Goal: Information Seeking & Learning: Learn about a topic

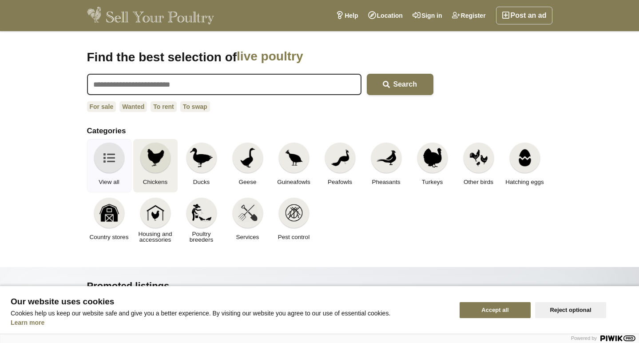
click at [152, 159] on img at bounding box center [156, 158] width 20 height 20
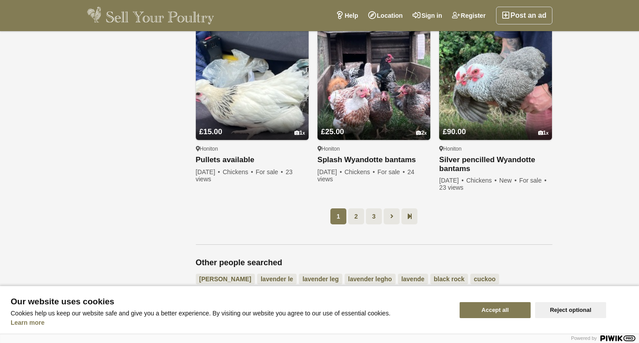
scroll to position [658, 0]
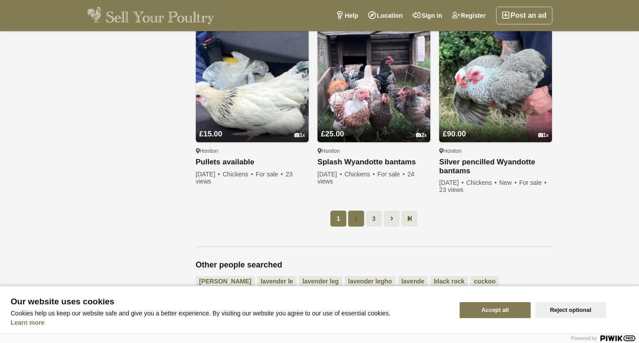
click at [362, 227] on link "2" at bounding box center [356, 219] width 16 height 16
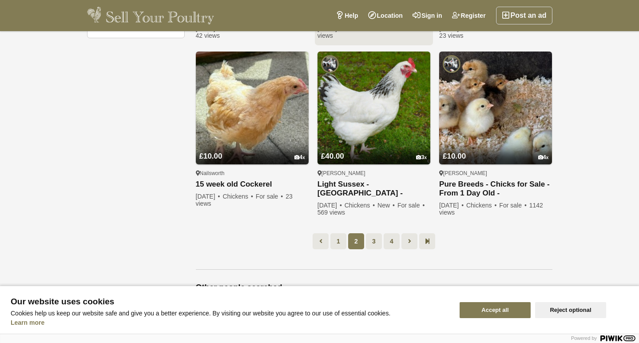
scroll to position [629, 0]
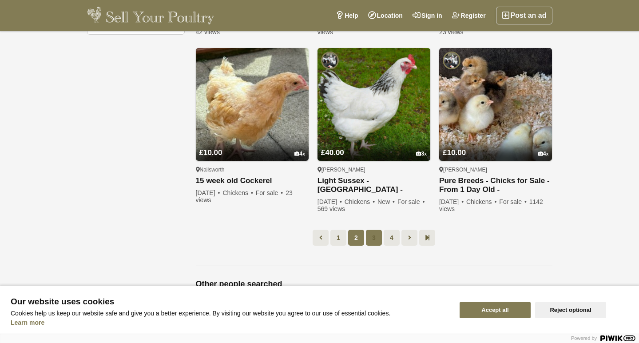
click at [370, 231] on link "3" at bounding box center [374, 238] width 16 height 16
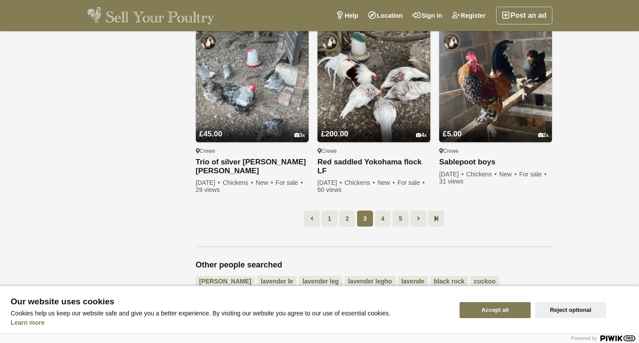
scroll to position [665, 0]
click at [383, 219] on link "4" at bounding box center [383, 218] width 16 height 16
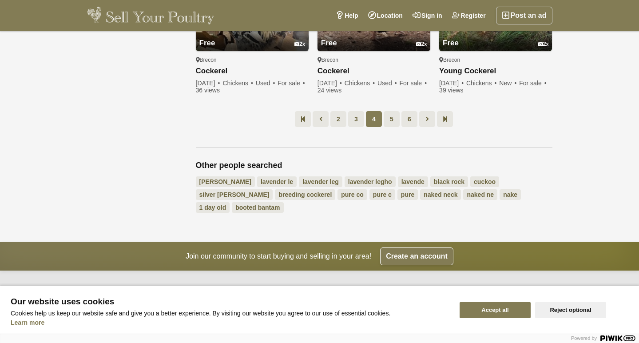
scroll to position [733, 0]
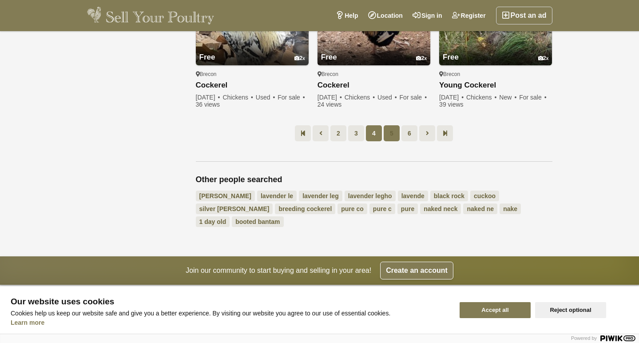
click at [391, 131] on link "5" at bounding box center [392, 133] width 16 height 16
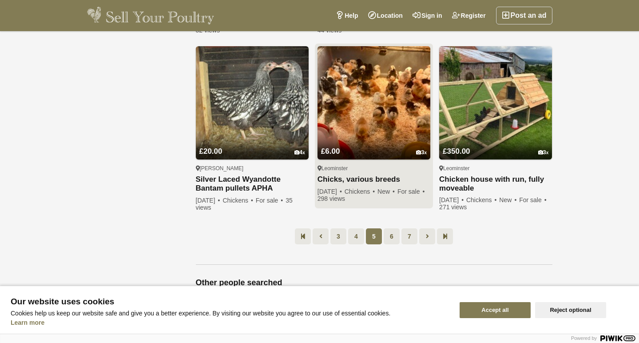
scroll to position [652, 0]
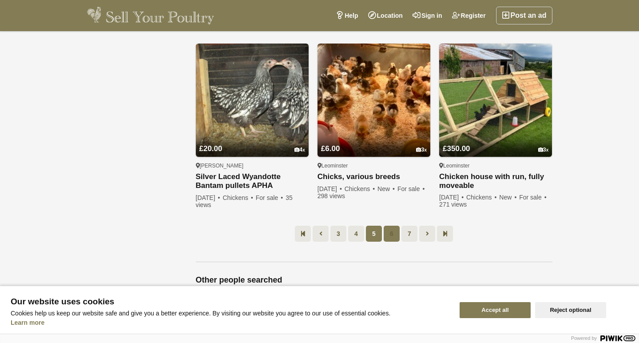
click at [394, 226] on link "6" at bounding box center [392, 234] width 16 height 16
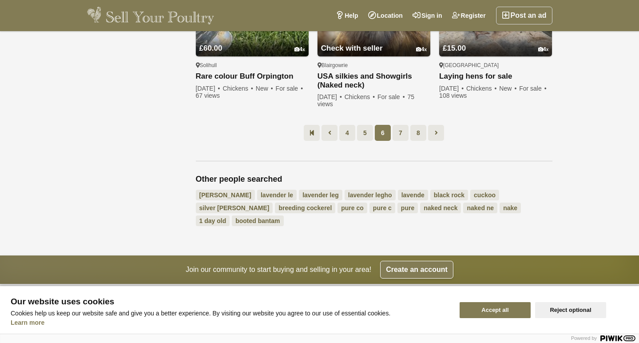
scroll to position [742, 0]
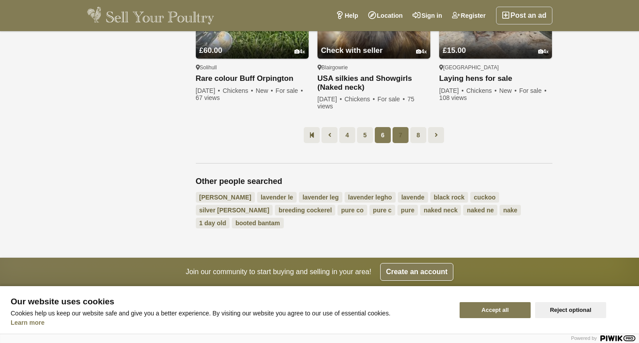
click at [402, 134] on link "7" at bounding box center [401, 135] width 16 height 16
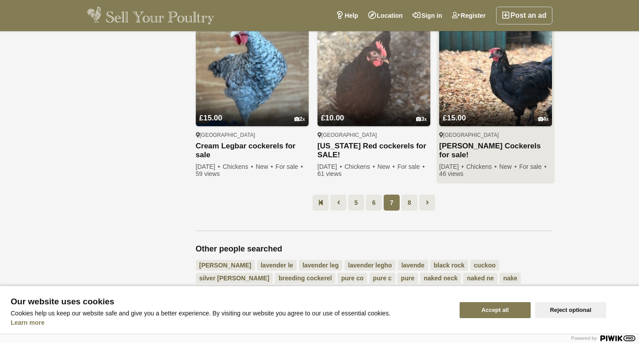
scroll to position [691, 0]
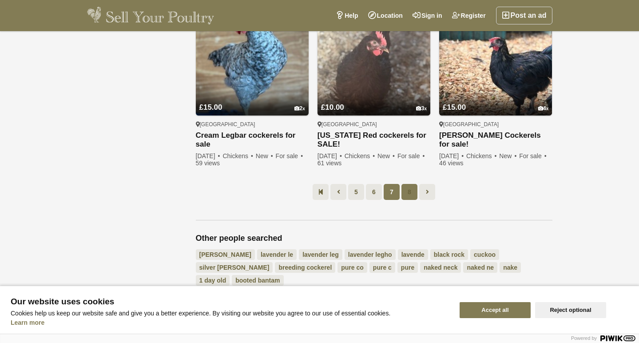
click at [408, 195] on link "8" at bounding box center [410, 192] width 16 height 16
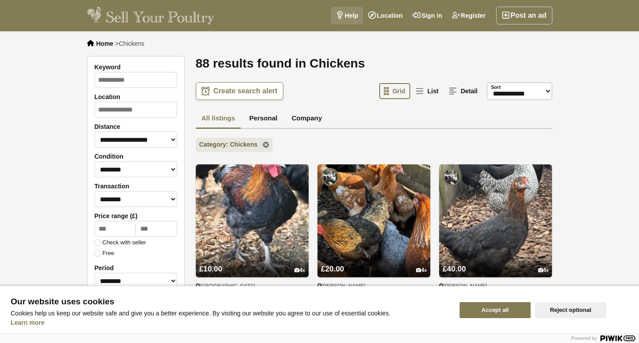
click at [348, 13] on link "Help" at bounding box center [347, 16] width 32 height 18
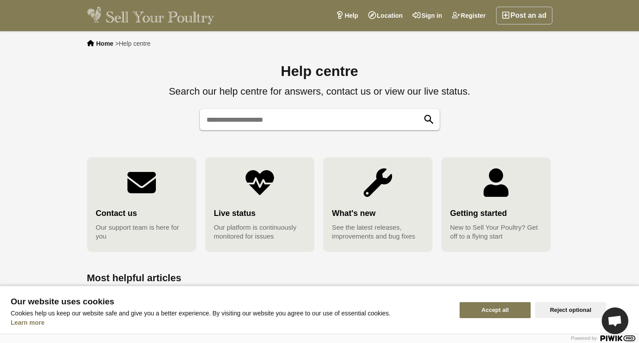
click at [489, 224] on span "New to Sell Your Poultry? Get off to a flying start" at bounding box center [495, 232] width 91 height 18
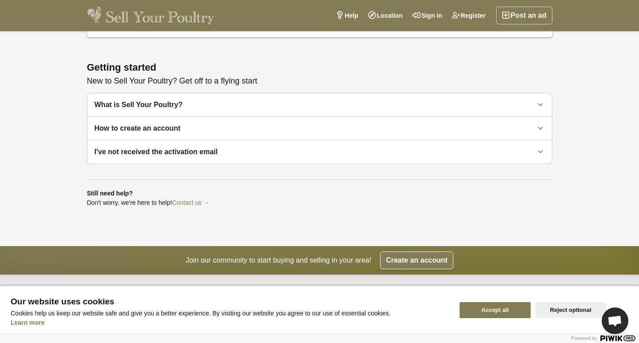
scroll to position [66, 0]
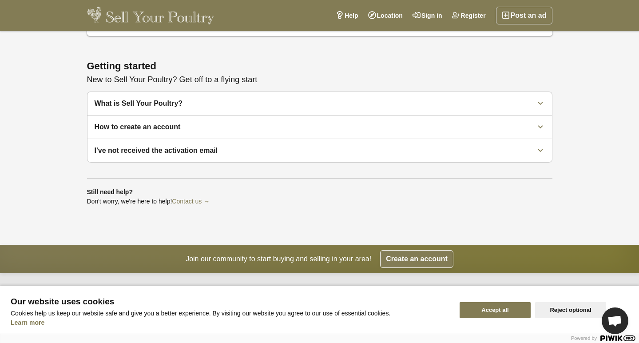
click at [370, 99] on div "What is Sell Your Poultry?" at bounding box center [310, 103] width 430 height 9
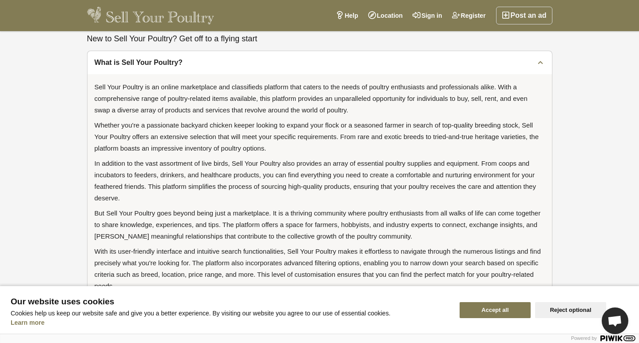
scroll to position [107, 0]
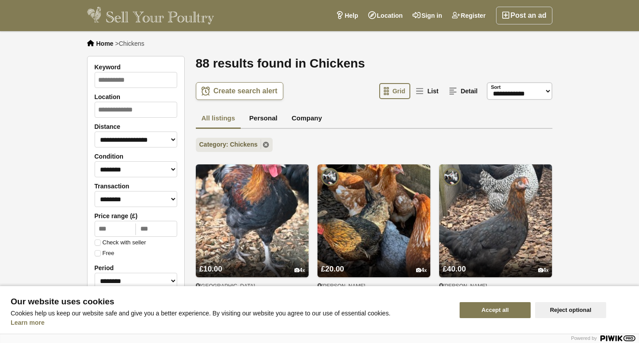
scroll to position [513, 0]
